Goal: Book appointment/travel/reservation

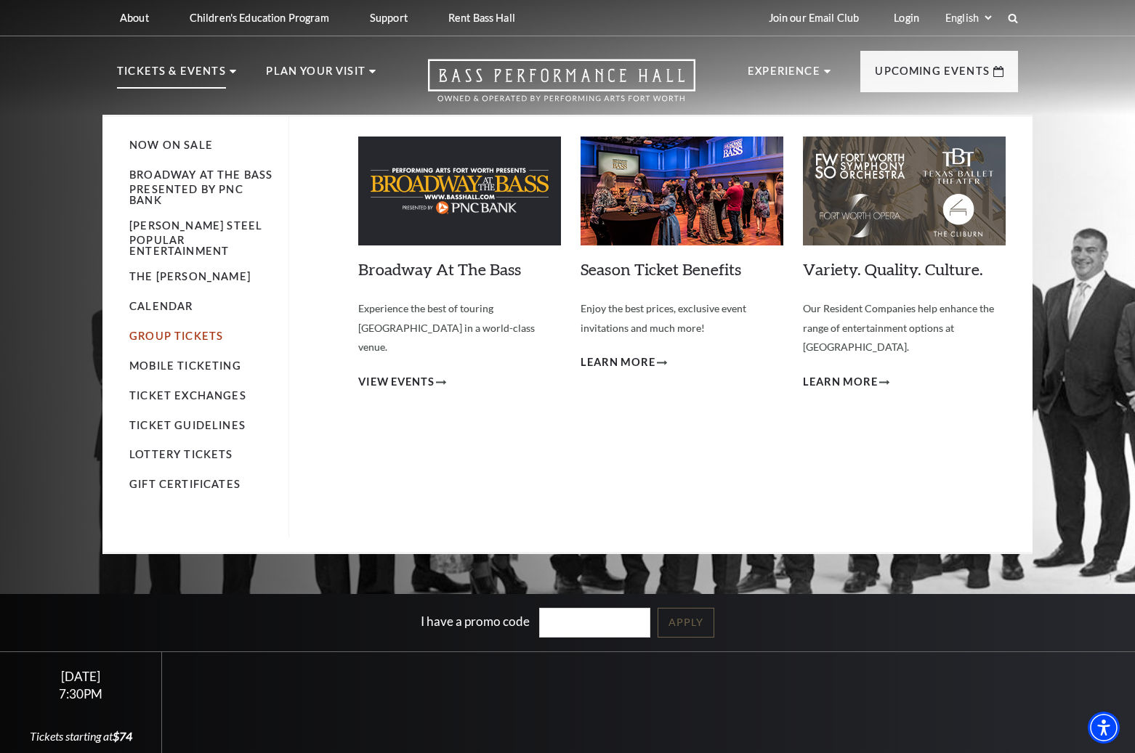
click at [171, 330] on link "Group Tickets" at bounding box center [176, 336] width 94 height 12
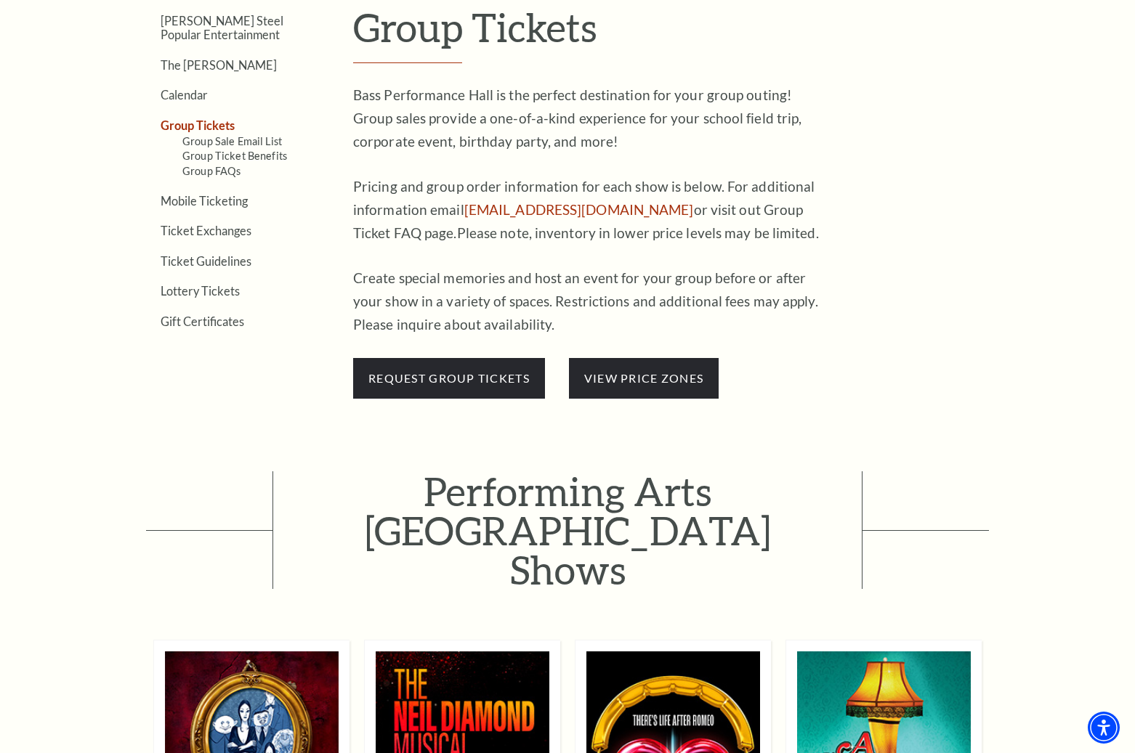
scroll to position [509, 0]
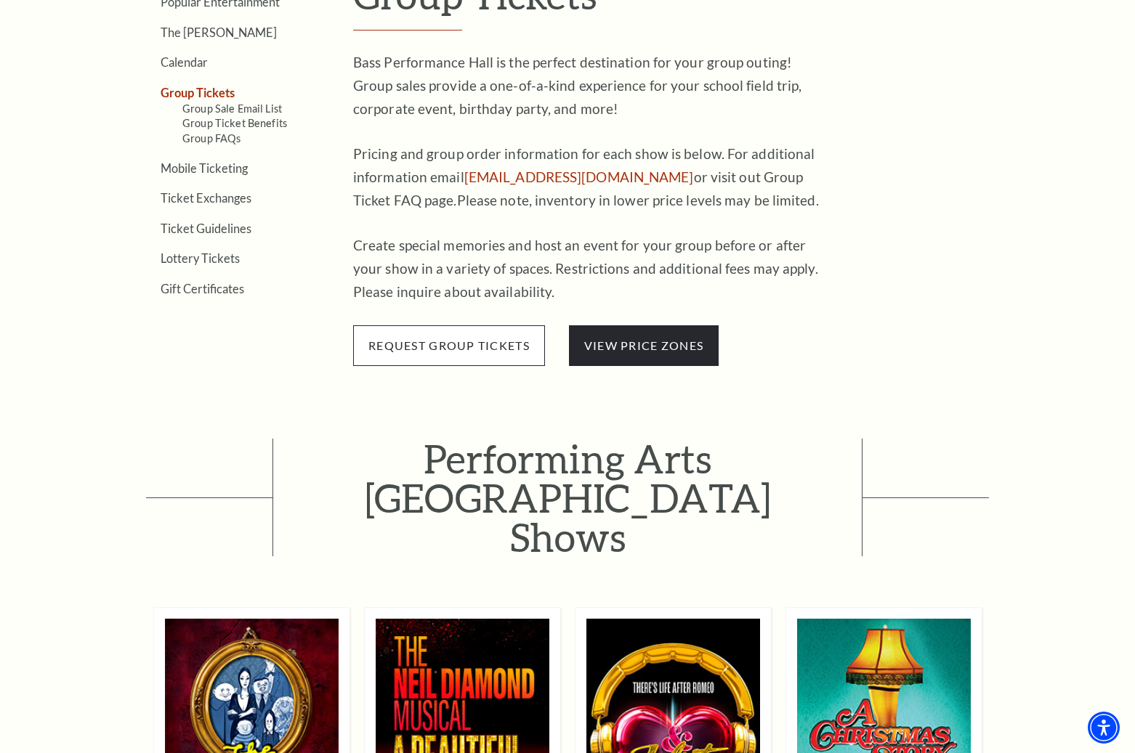
click at [422, 343] on span "request group tickets" at bounding box center [449, 345] width 192 height 41
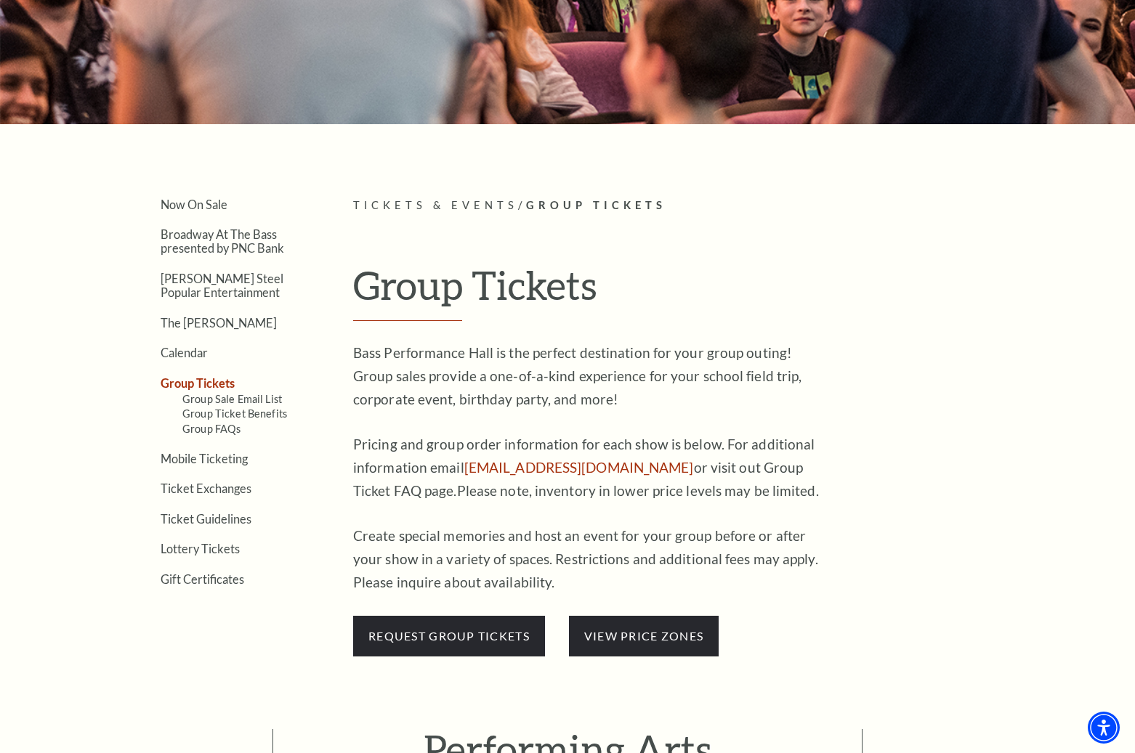
scroll to position [0, 0]
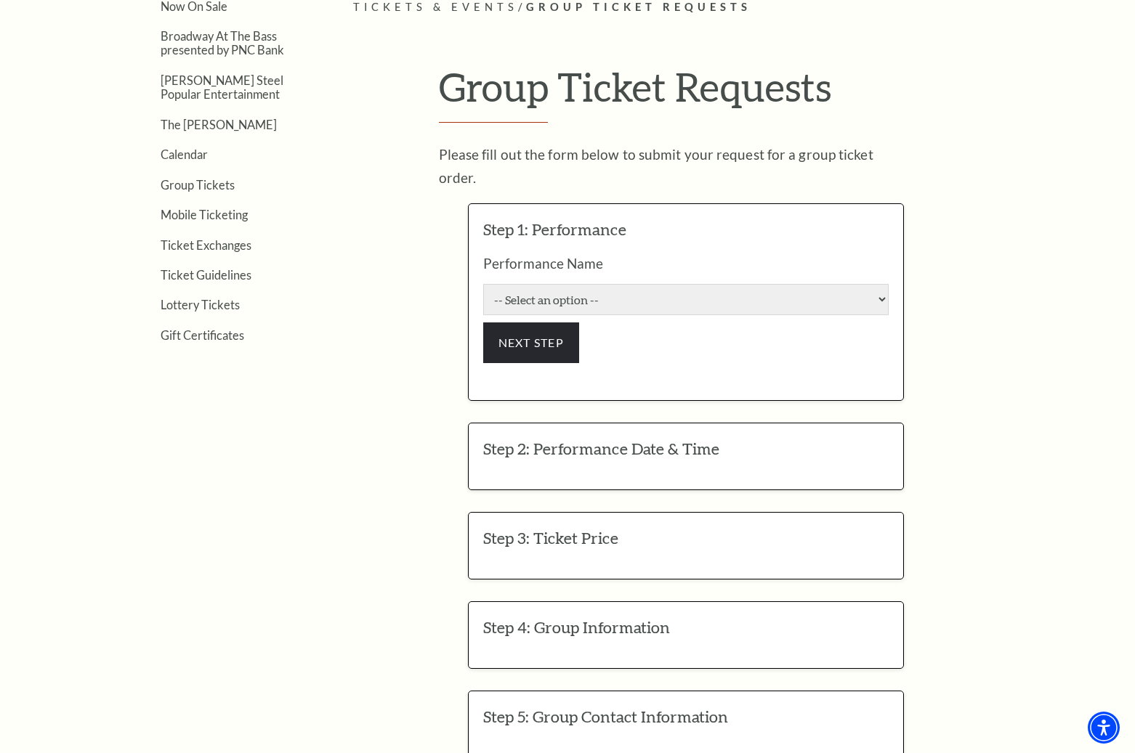
scroll to position [436, 0]
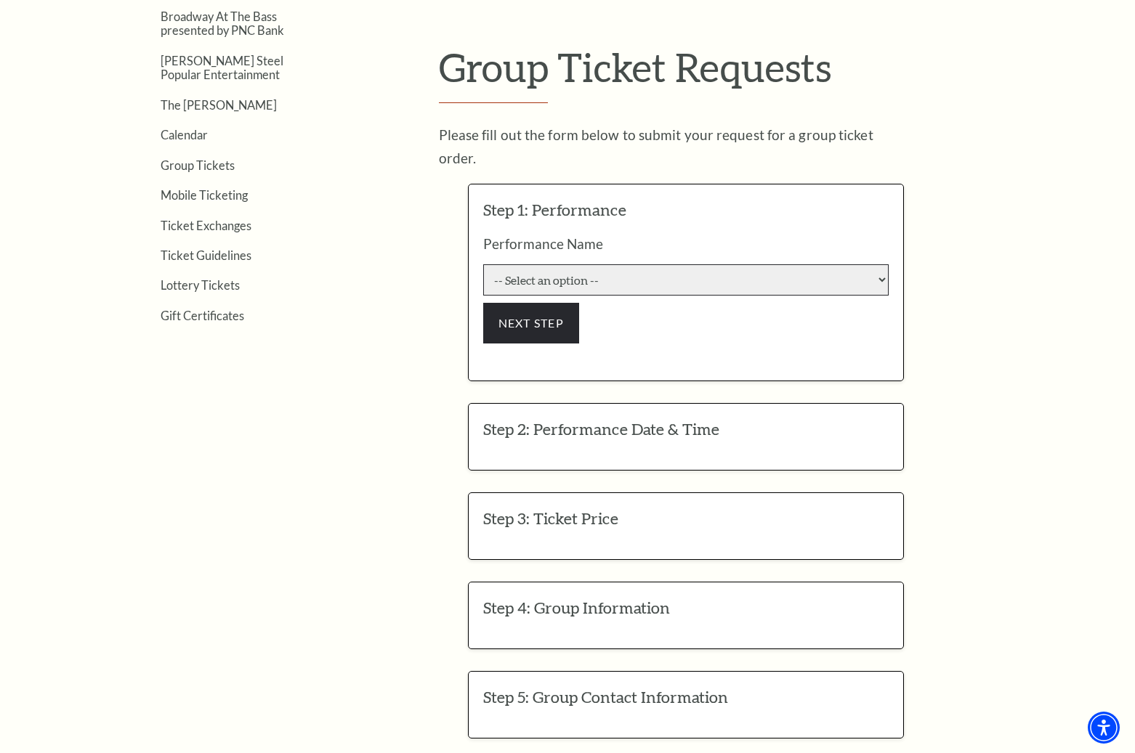
click at [865, 264] on select "-- Select an option -- [PERSON_NAME] and His Acoustic Group The Addams Family A…" at bounding box center [685, 279] width 405 height 31
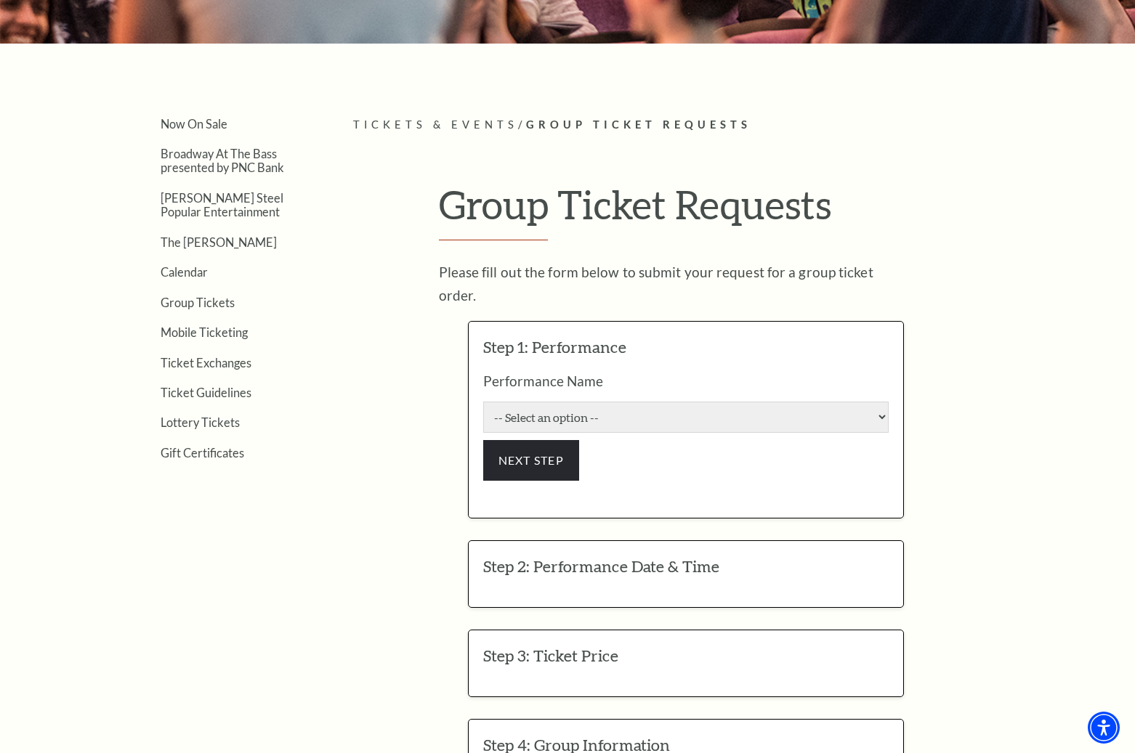
scroll to position [73, 0]
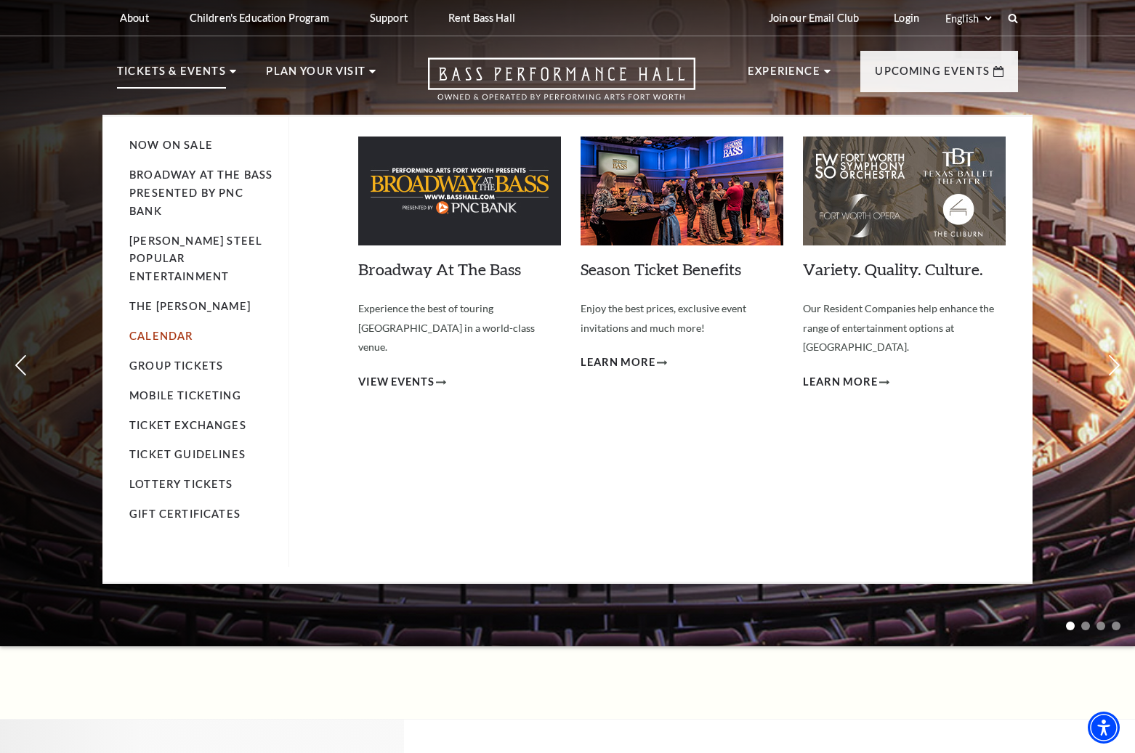
click at [179, 330] on link "Calendar" at bounding box center [160, 336] width 63 height 12
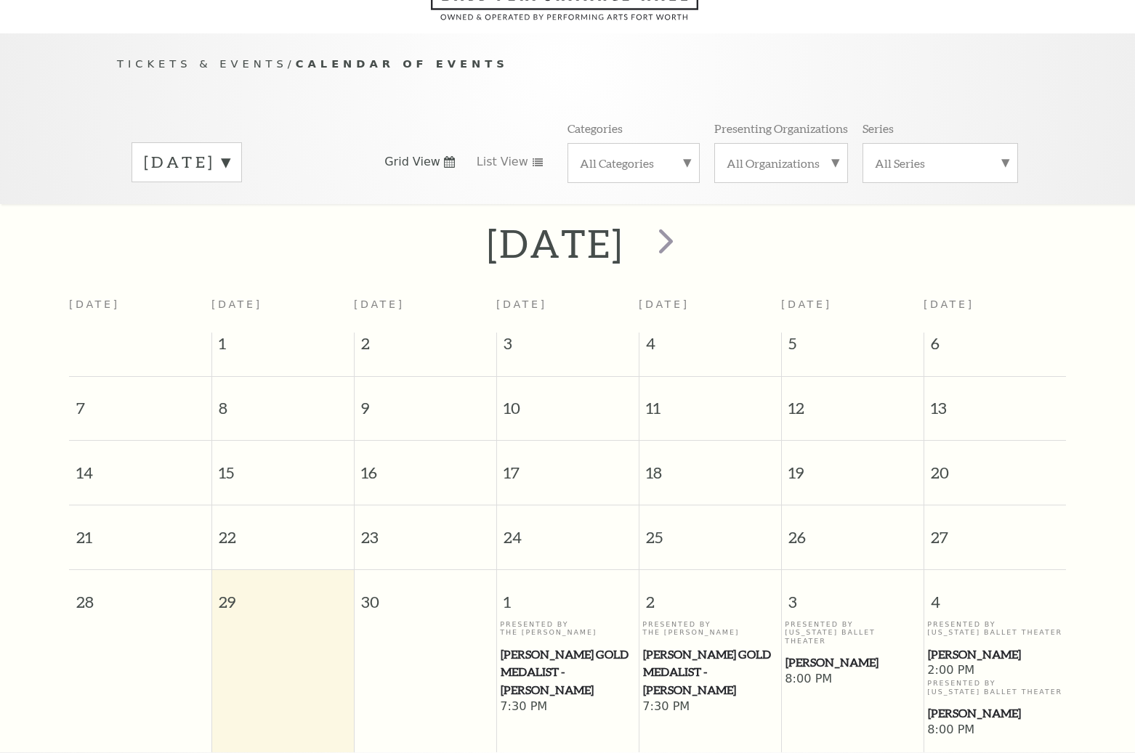
scroll to position [129, 0]
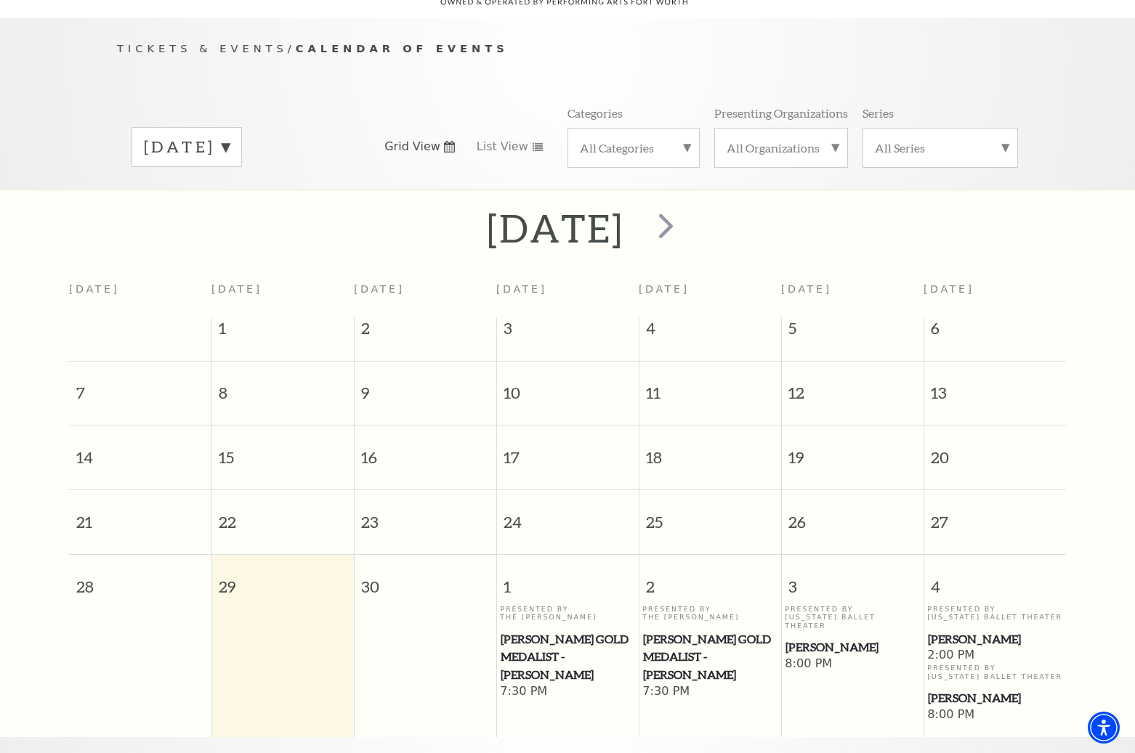
click at [230, 136] on label "[DATE]" at bounding box center [187, 147] width 86 height 23
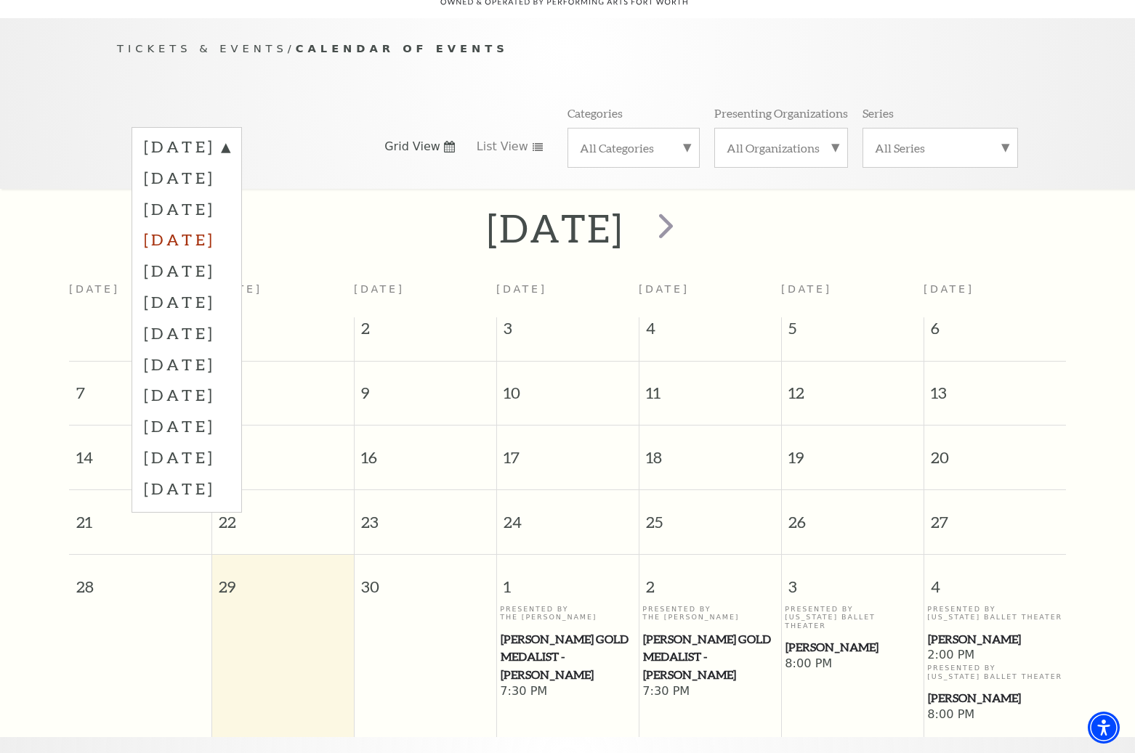
click at [200, 224] on label "[DATE]" at bounding box center [187, 239] width 86 height 31
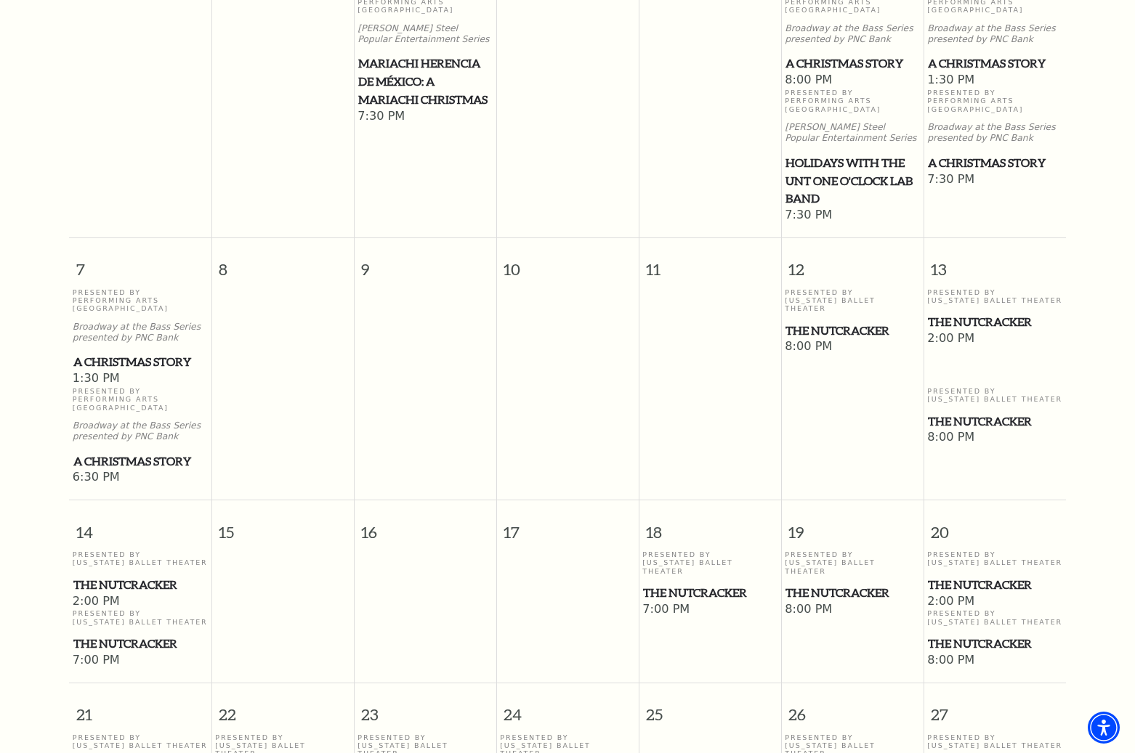
scroll to position [492, 0]
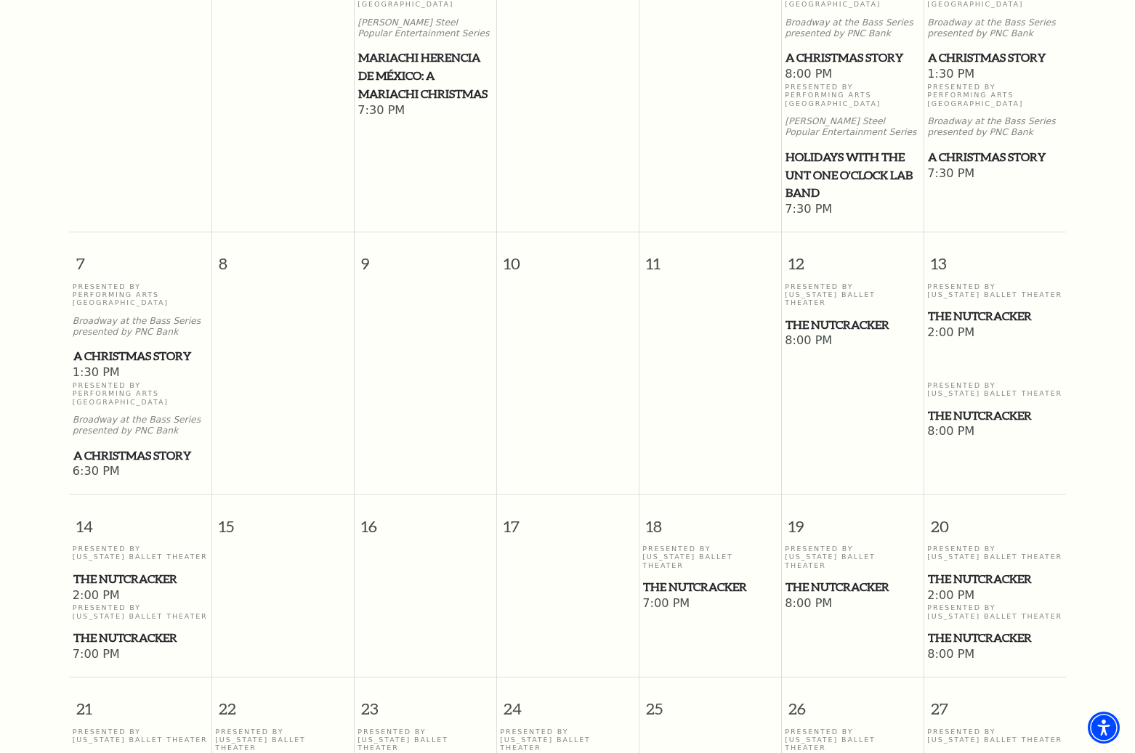
click at [975, 307] on span "The Nutcracker" at bounding box center [995, 316] width 134 height 18
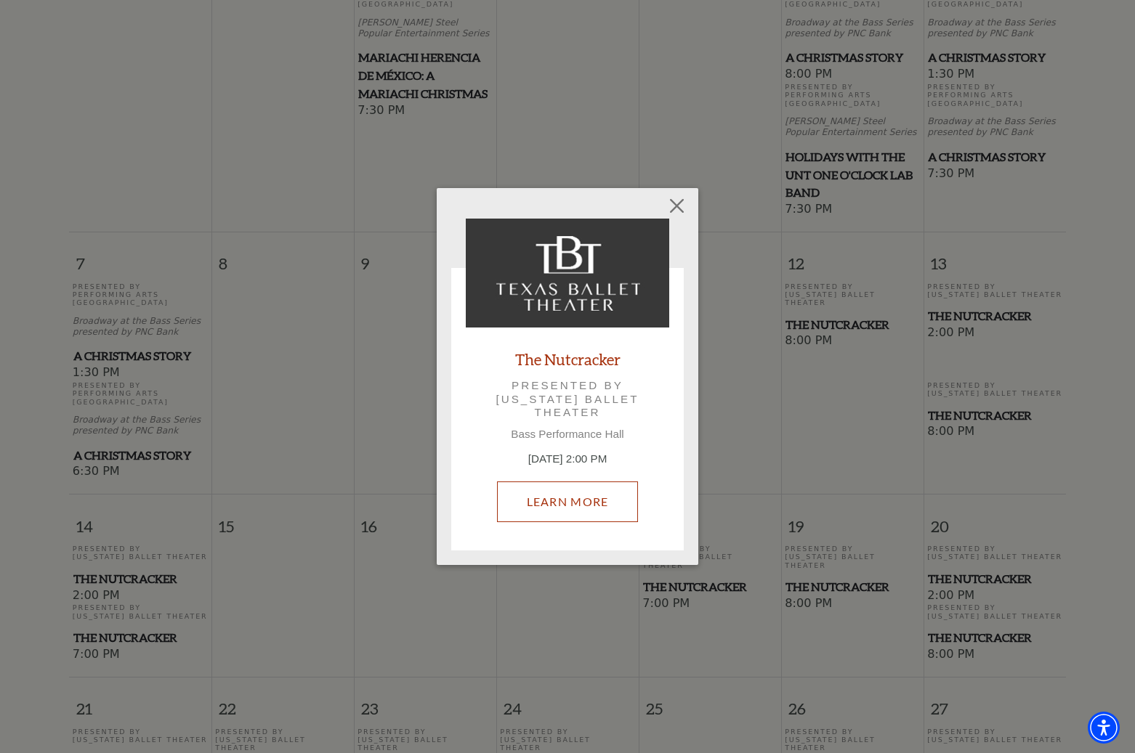
click at [551, 498] on link "Learn More" at bounding box center [568, 502] width 142 height 41
